Goal: Entertainment & Leisure: Consume media (video, audio)

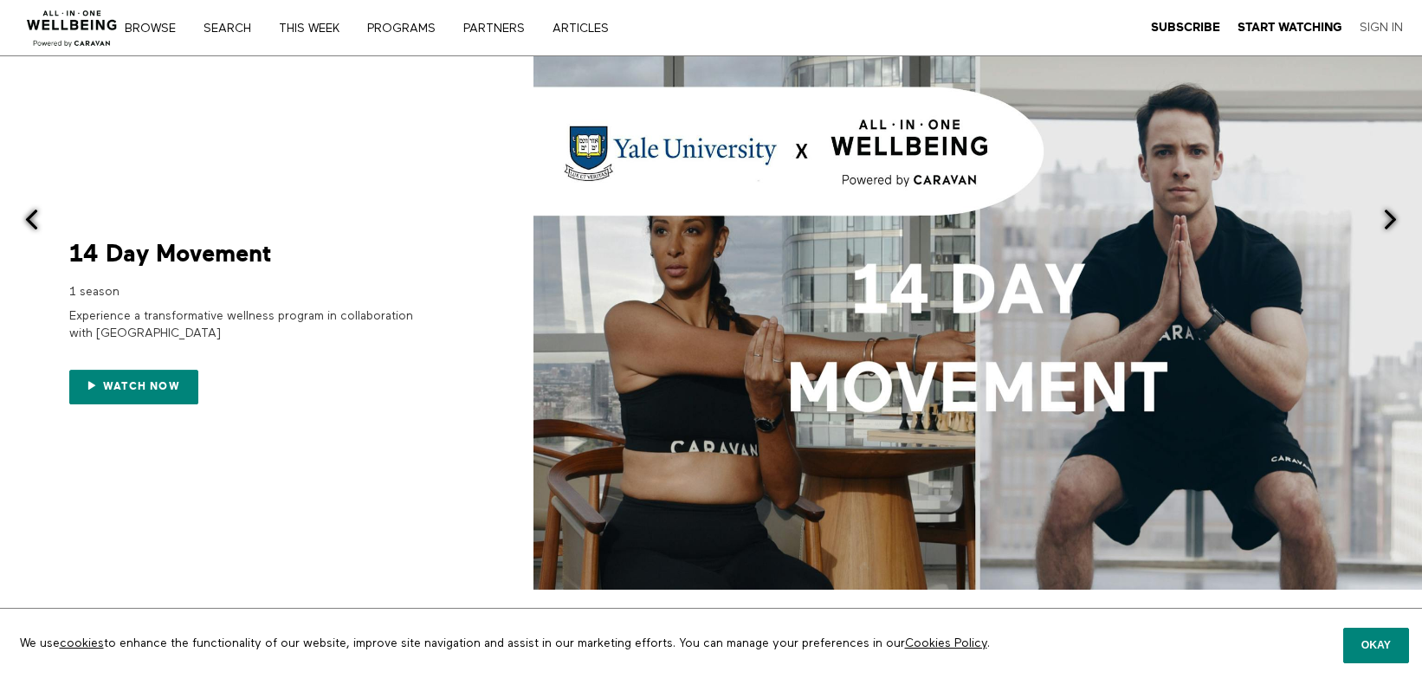
click at [1381, 25] on link "Sign In" at bounding box center [1381, 28] width 43 height 16
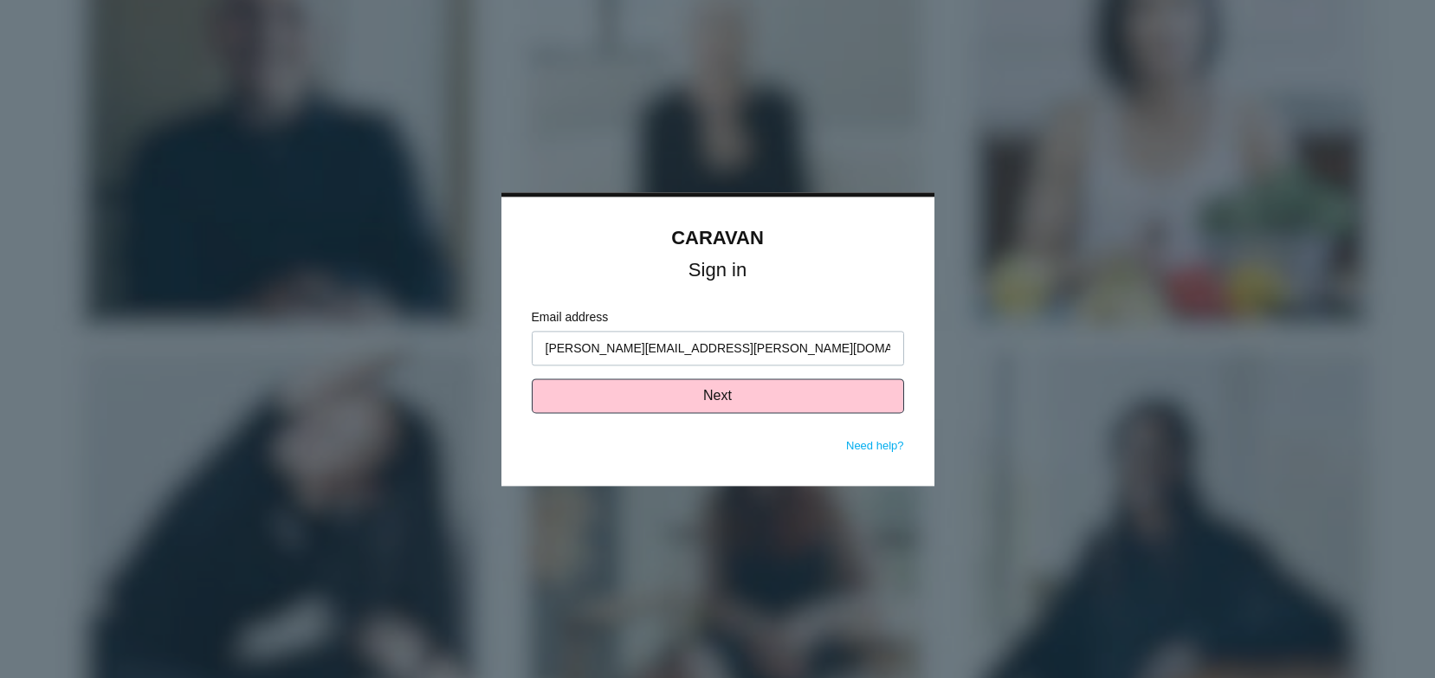
type input "debbie.deeney@jaaq.org"
click at [753, 391] on button "Next" at bounding box center [718, 395] width 372 height 35
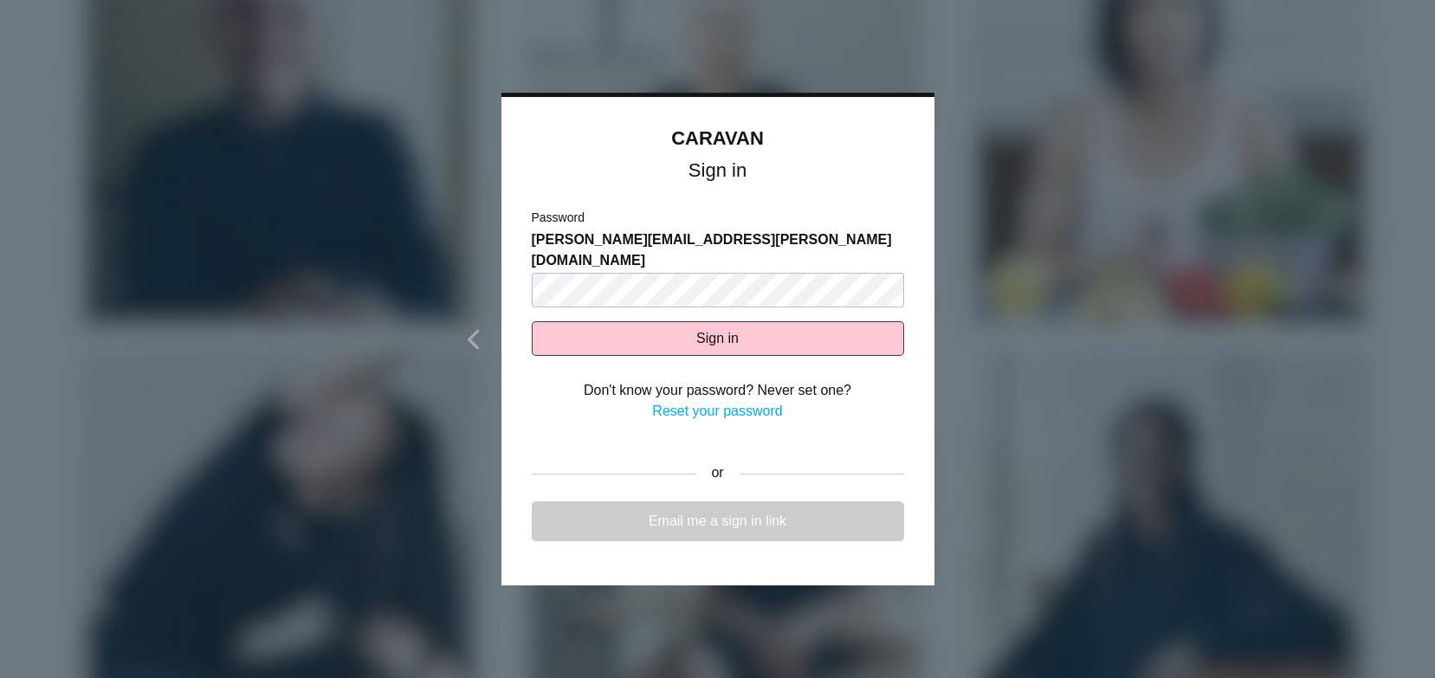
click at [759, 501] on link "Email me a sign in link" at bounding box center [718, 521] width 372 height 40
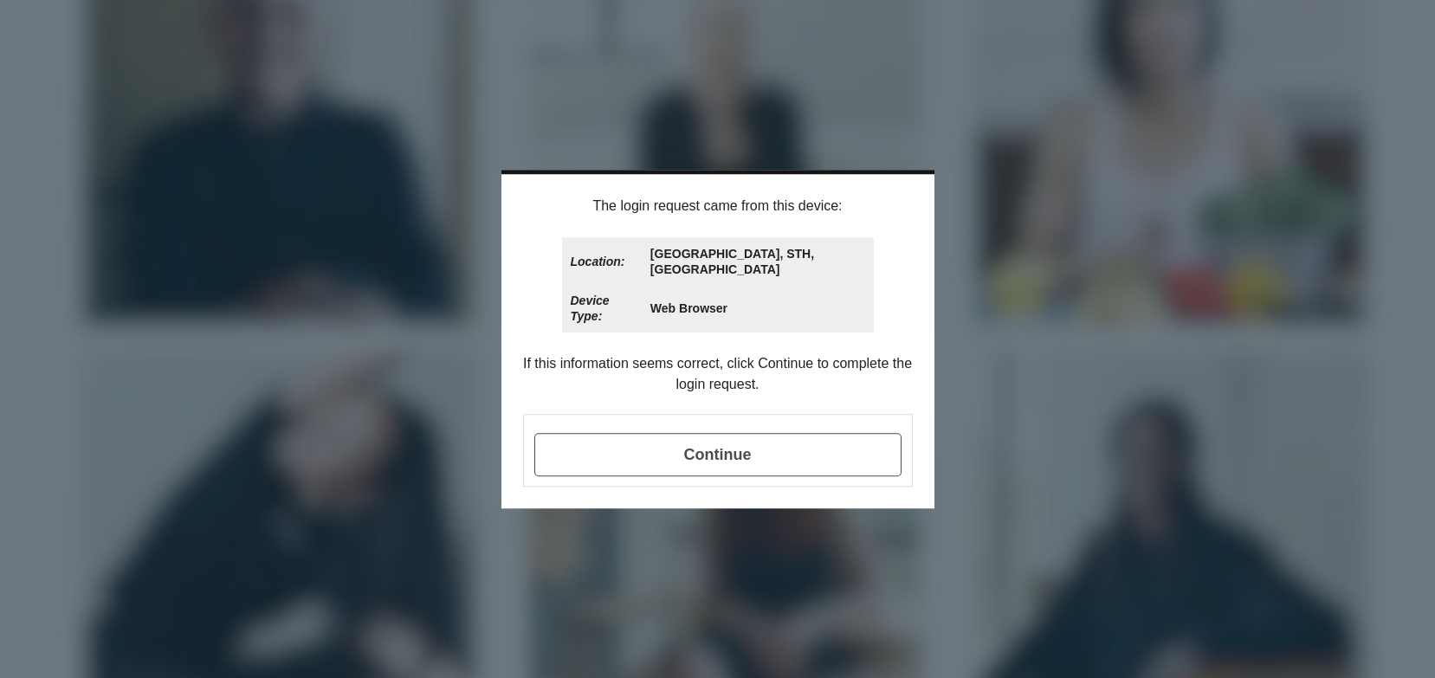
click at [692, 470] on span "Continue" at bounding box center [717, 454] width 367 height 43
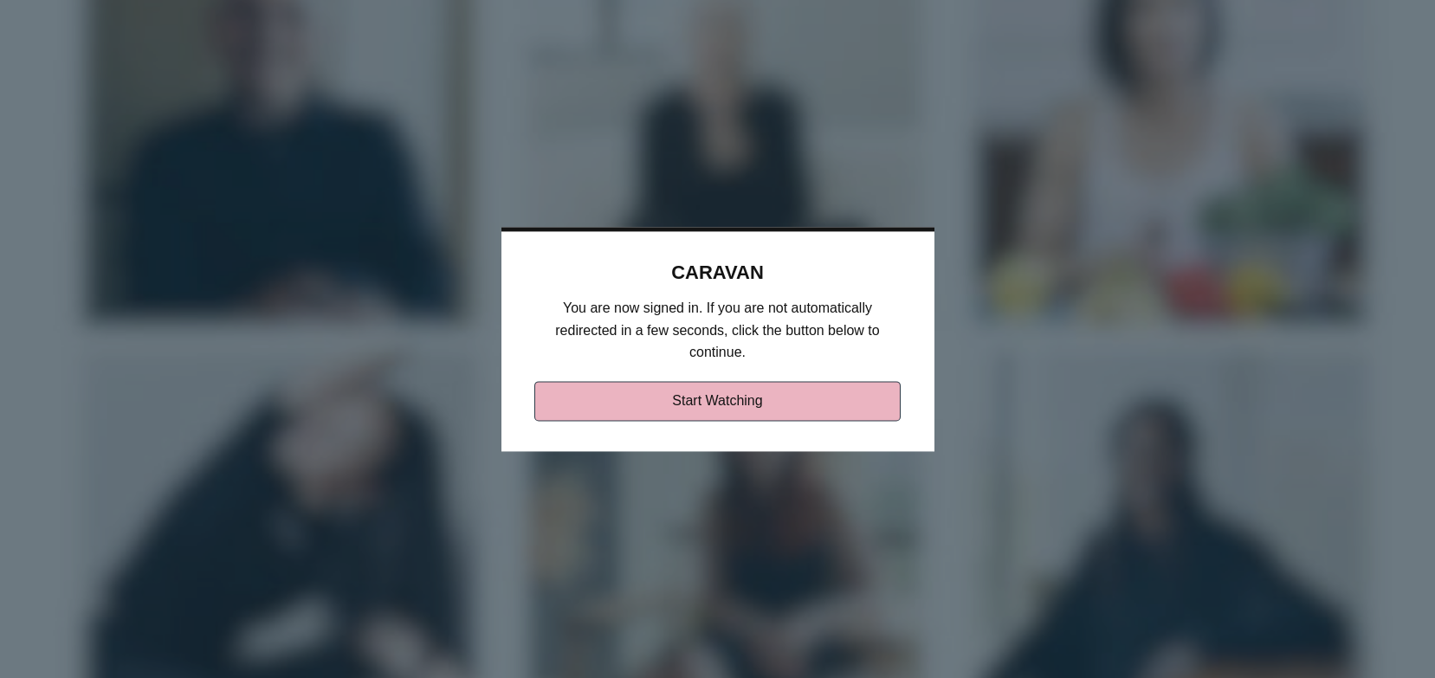
click at [714, 400] on link "Start Watching" at bounding box center [717, 401] width 366 height 40
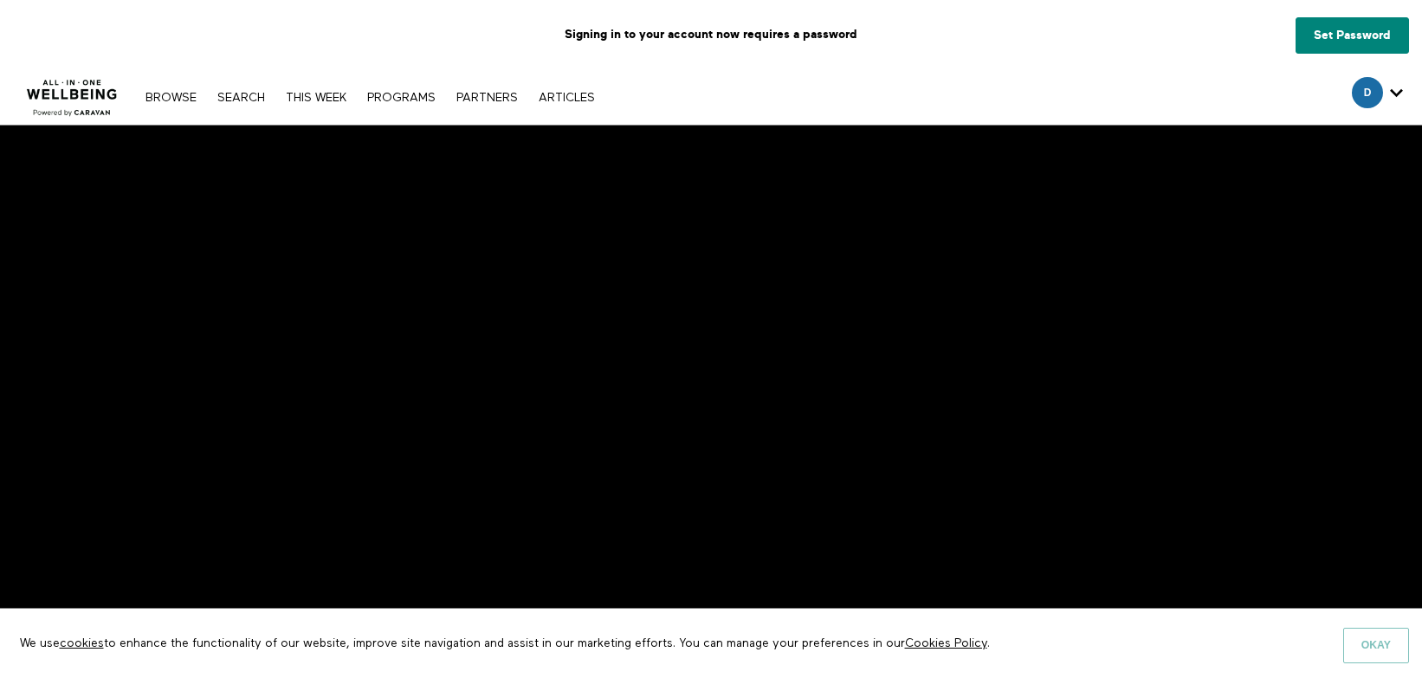
click at [1381, 640] on button "Okay" at bounding box center [1376, 645] width 66 height 35
click at [1381, 643] on button "Okay" at bounding box center [1376, 645] width 66 height 35
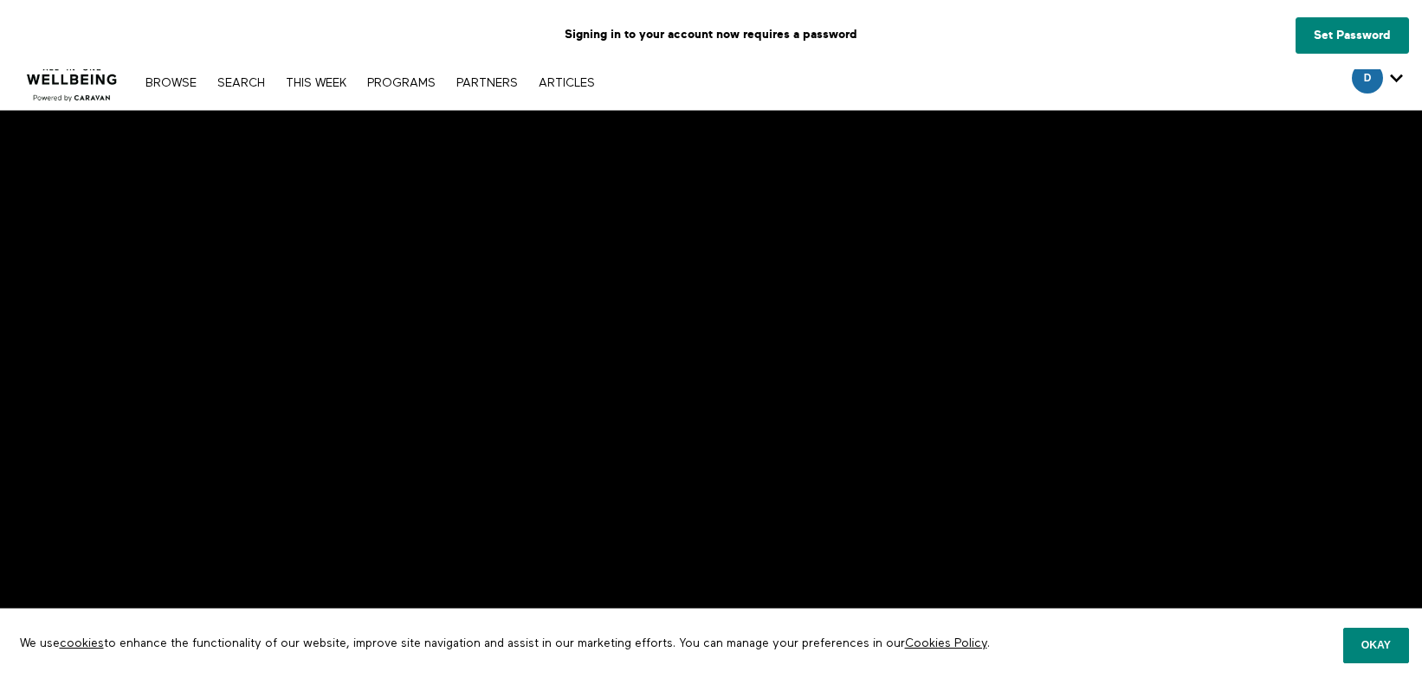
scroll to position [3, 0]
